Goal: Unclear: Browse casually

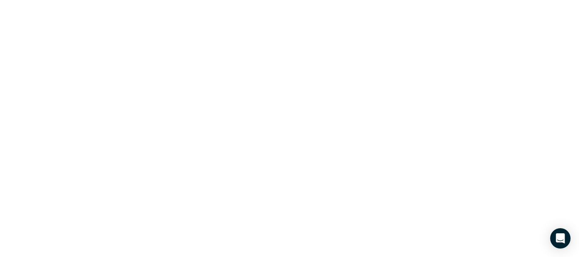
drag, startPoint x: 388, startPoint y: 1, endPoint x: 135, endPoint y: 125, distance: 281.7
click at [136, 0] on html "Data provided by: × Data attribution" at bounding box center [289, 0] width 579 height 0
